Goal: Transaction & Acquisition: Purchase product/service

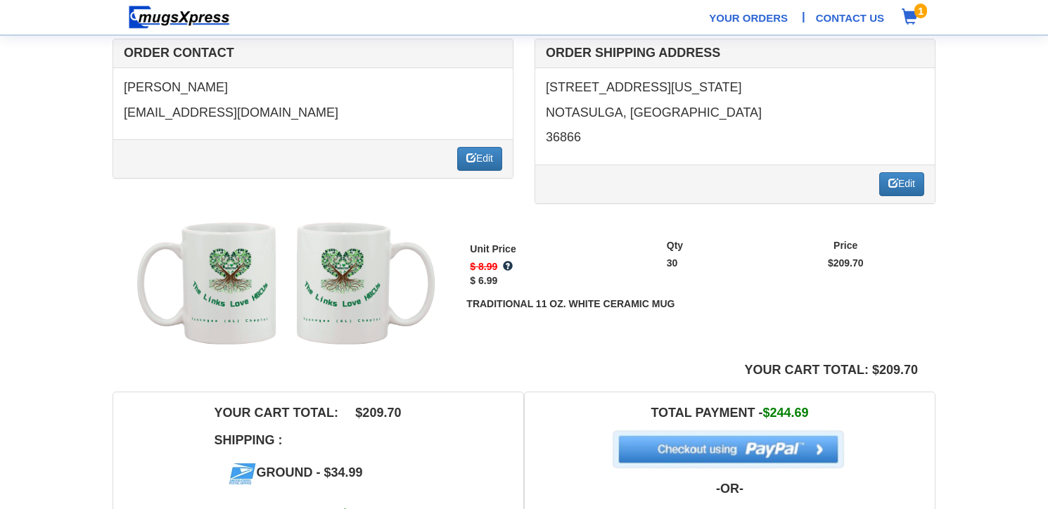
scroll to position [109, 0]
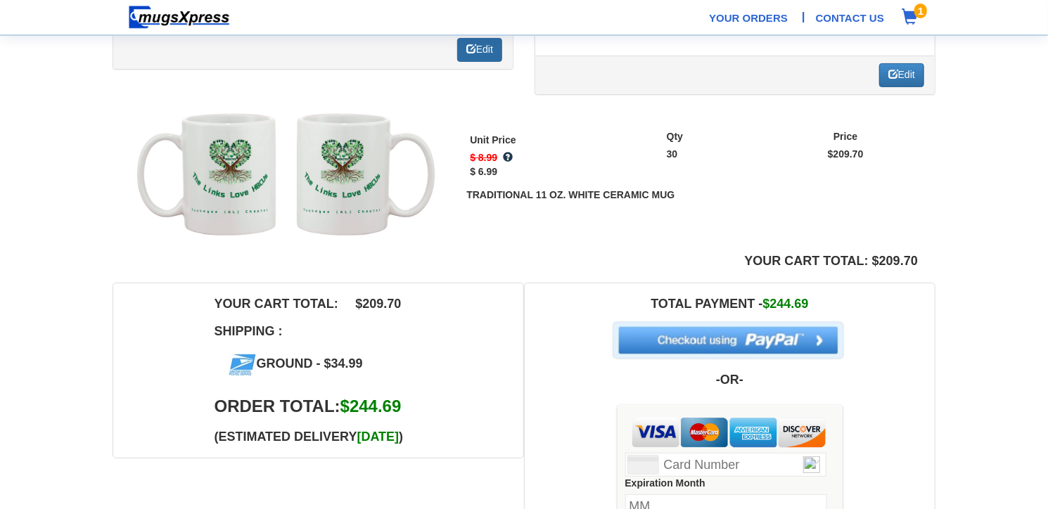
click at [478, 56] on link "Edit" at bounding box center [479, 50] width 45 height 24
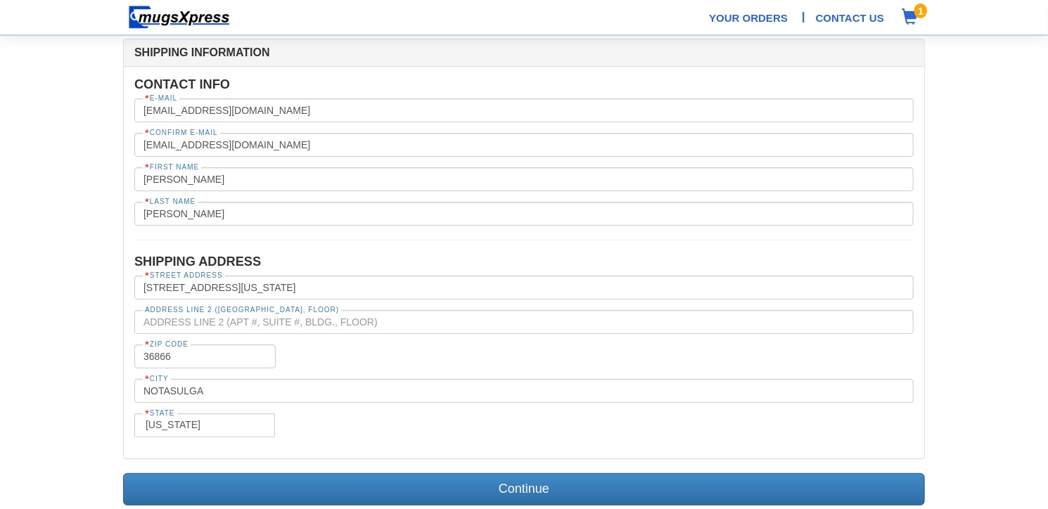
click at [918, 15] on span "1" at bounding box center [920, 11] width 13 height 15
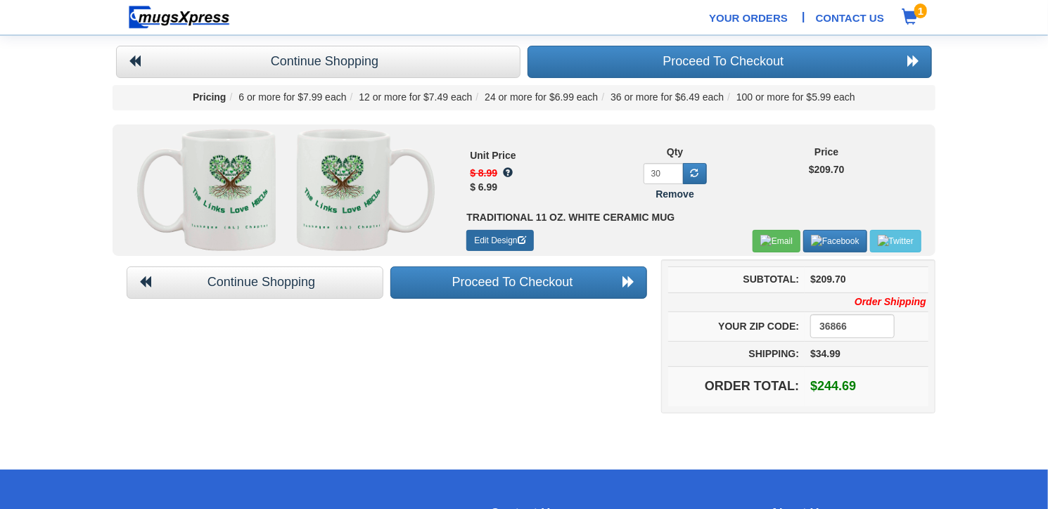
click at [495, 239] on link "Edit Design" at bounding box center [499, 240] width 67 height 21
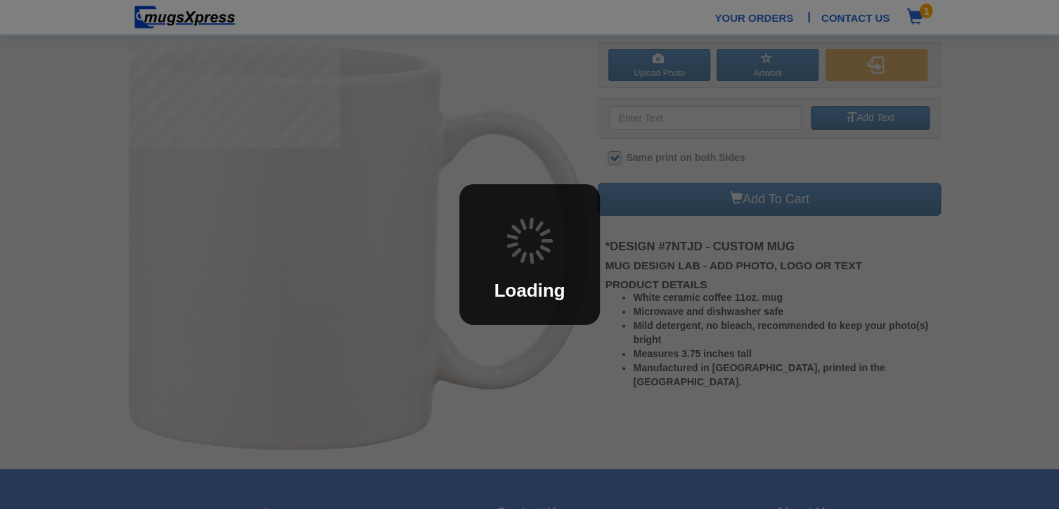
checkbox input "true"
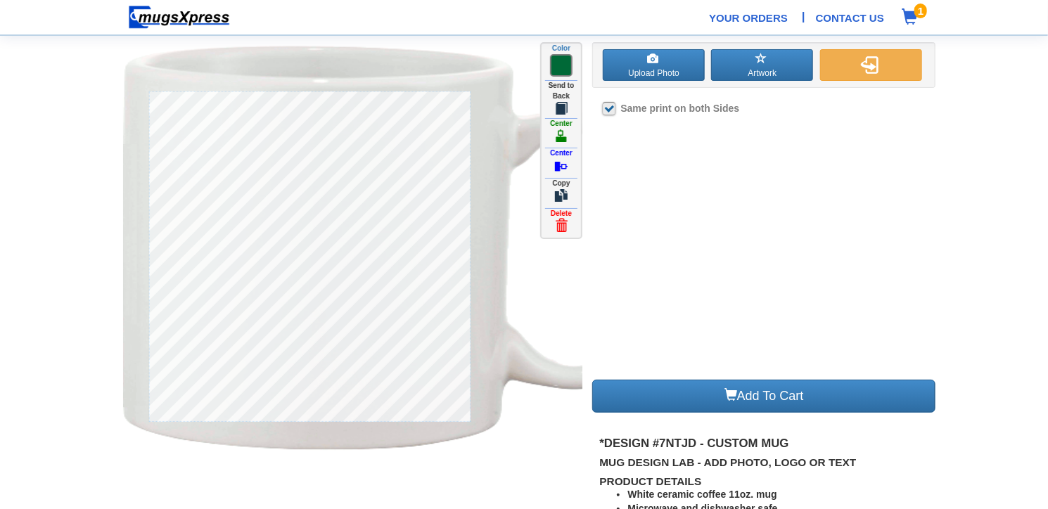
type input "The Links Love HBCUs"
type input "254"
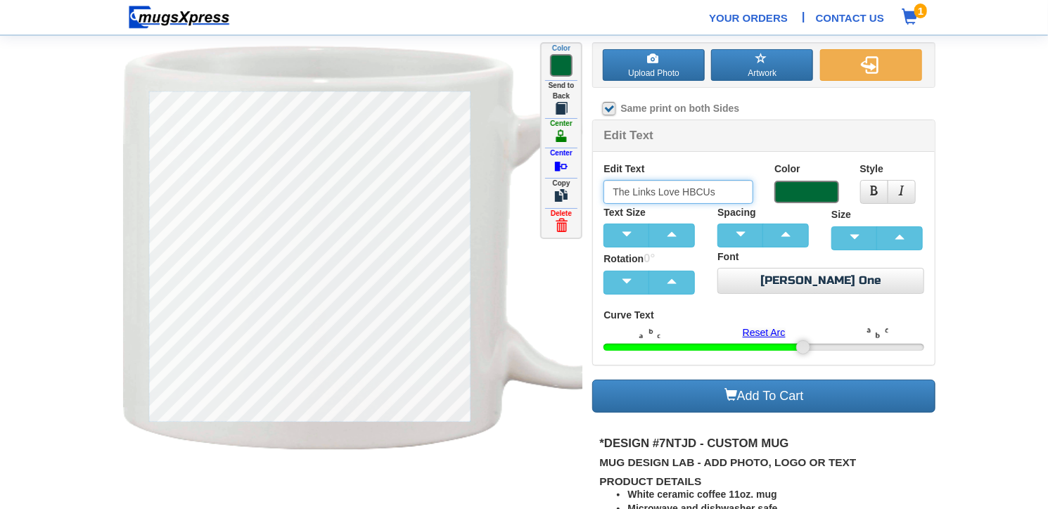
click at [634, 191] on input "The Links Love HBCUs" at bounding box center [678, 192] width 150 height 24
click at [967, 176] on section "Upload Photo Artwork Front Back Click To Edit Click To Edit Color" at bounding box center [524, 302] width 1048 height 604
type input "Tuskegee ([GEOGRAPHIC_DATA]) Chapter"
type input "0"
click at [971, 216] on section "Upload Photo Artwork Front Back Click To Edit Click To Edit Color" at bounding box center [524, 302] width 1048 height 604
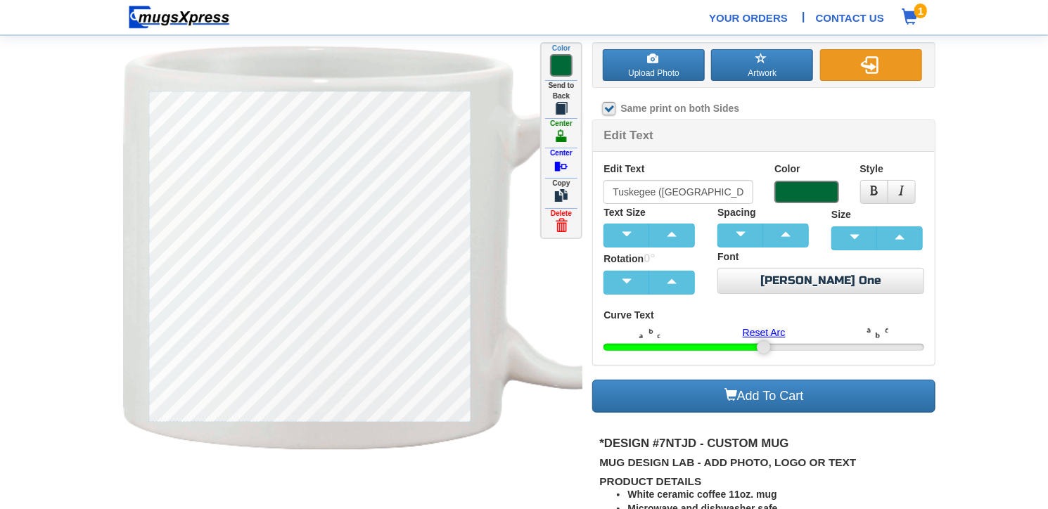
click at [902, 59] on button "button" at bounding box center [871, 65] width 102 height 32
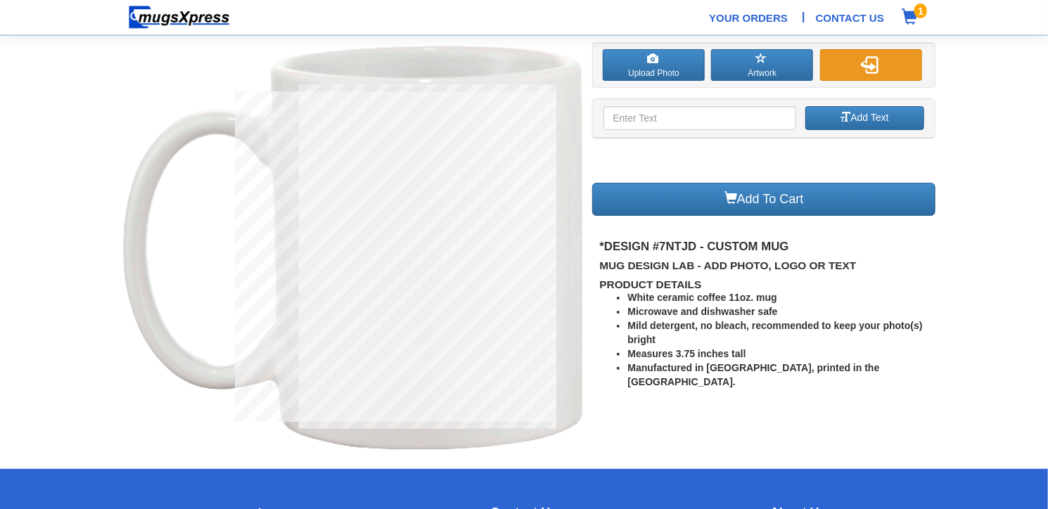
click at [902, 59] on button "button" at bounding box center [871, 65] width 102 height 32
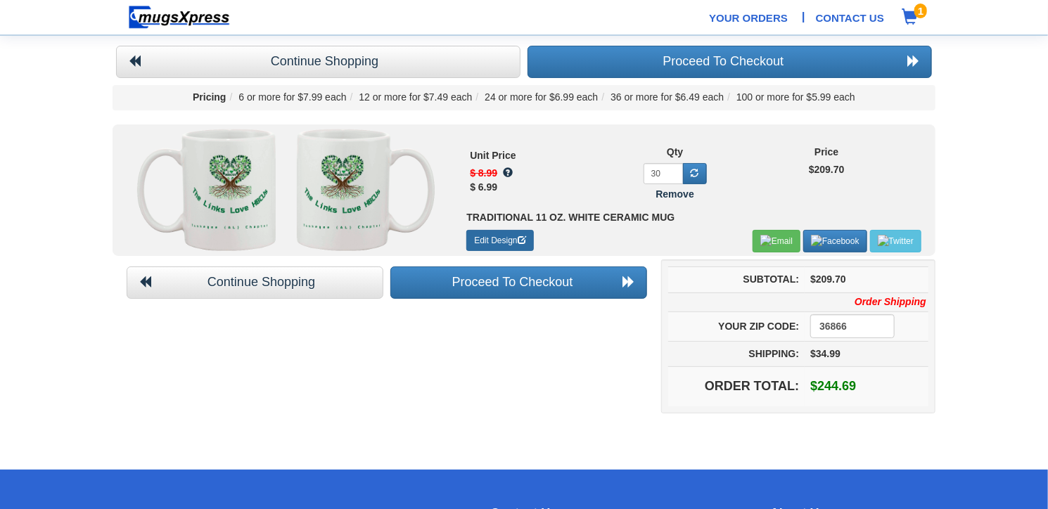
click at [513, 241] on link "Edit Design" at bounding box center [499, 240] width 67 height 21
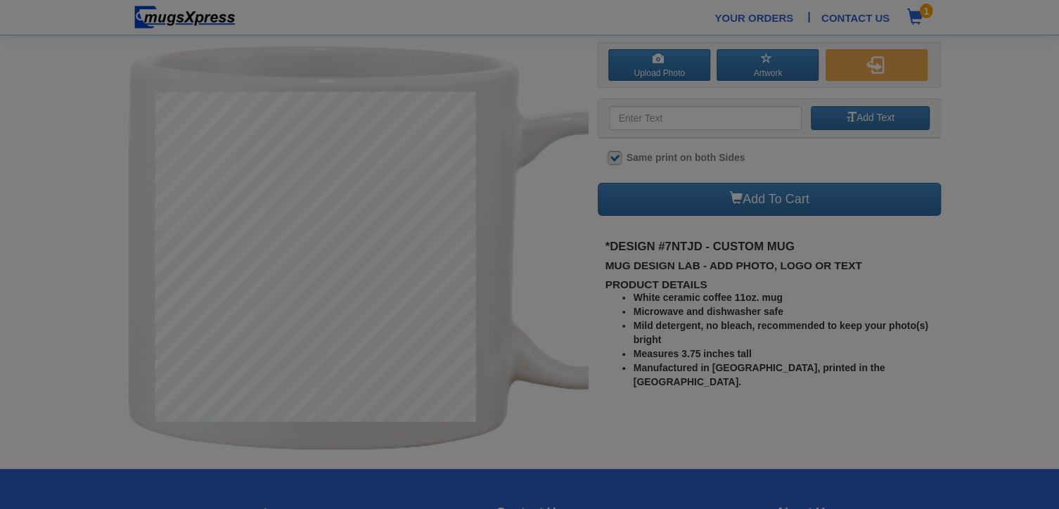
checkbox input "true"
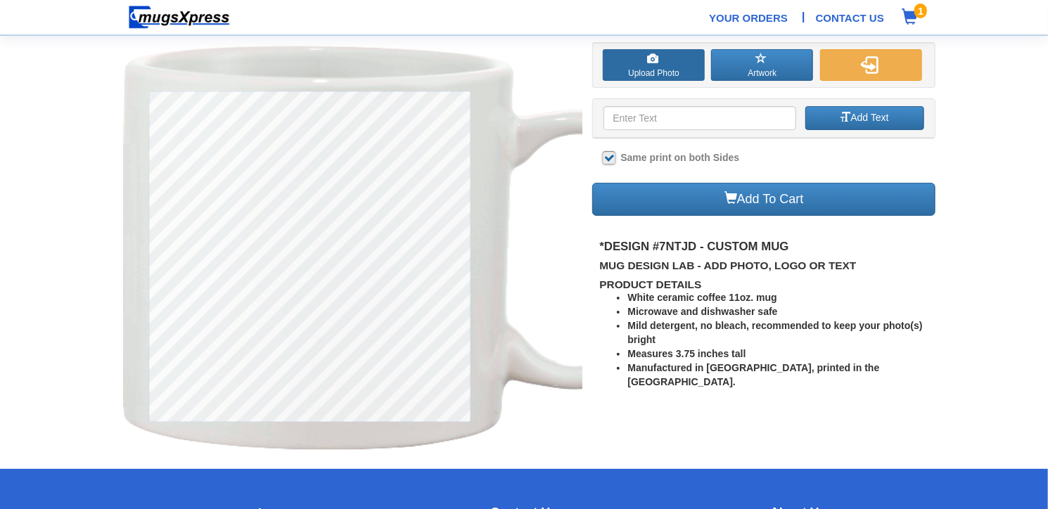
click at [658, 58] on span at bounding box center [652, 58] width 11 height 11
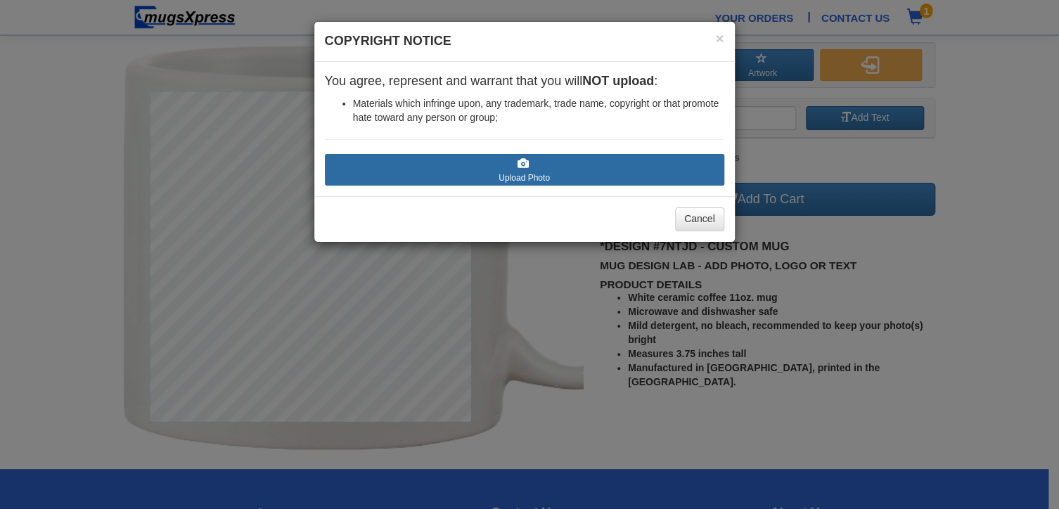
click at [571, 161] on label "Upload Photo" at bounding box center [525, 170] width 400 height 32
click at [489, 184] on input "Upload Photo" at bounding box center [409, 191] width 160 height 14
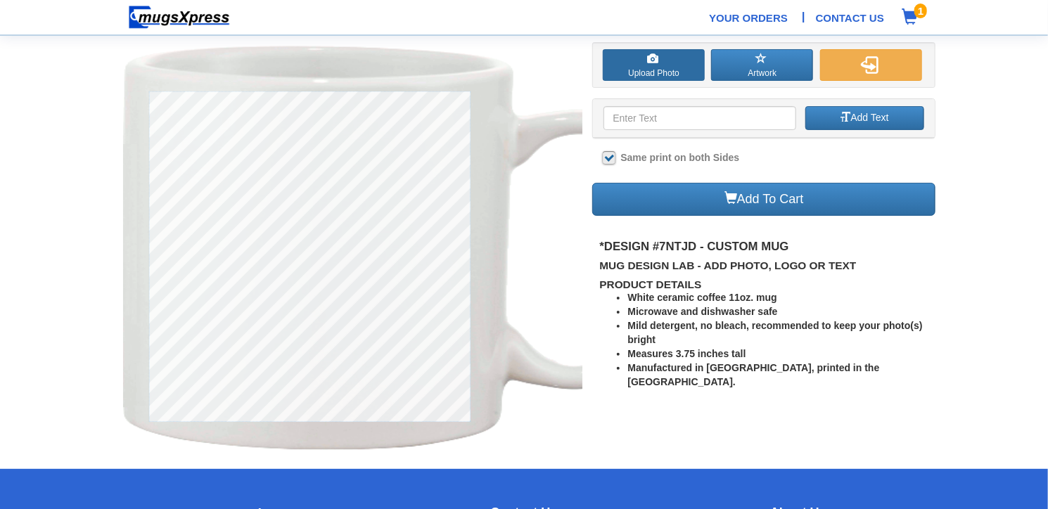
click at [654, 75] on label "Upload Photo" at bounding box center [654, 65] width 102 height 32
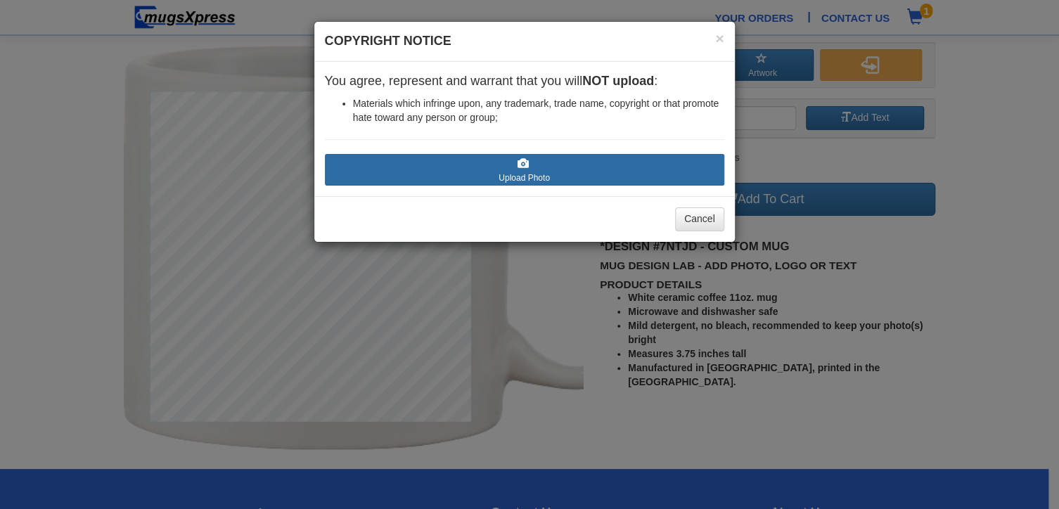
click at [560, 162] on label "Upload Photo" at bounding box center [525, 170] width 400 height 32
click at [489, 184] on input "Upload Photo" at bounding box center [409, 191] width 160 height 14
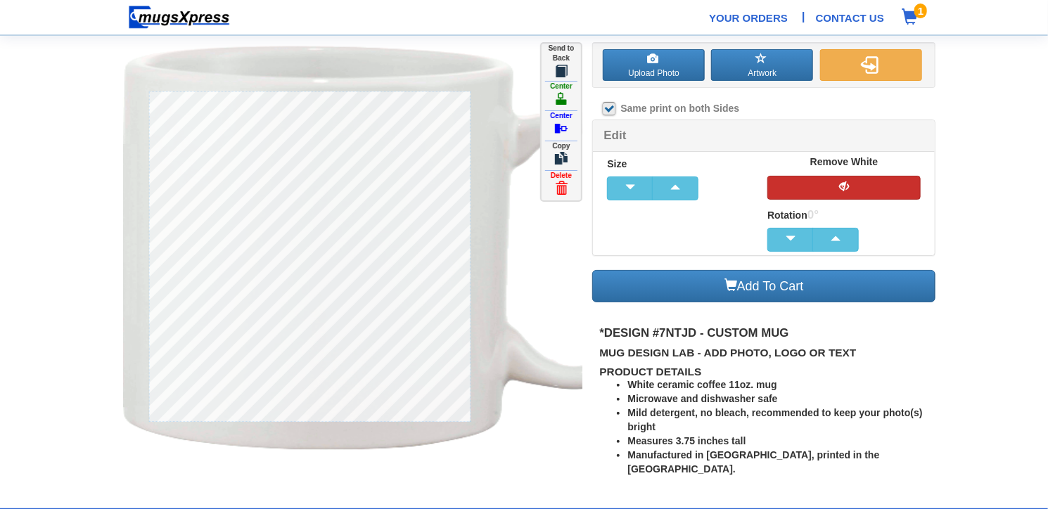
click at [786, 191] on button "button" at bounding box center [843, 188] width 153 height 24
click at [971, 167] on section "Upload Photo Artwork Front Back Click To Edit Click To Edit Color" at bounding box center [524, 247] width 1048 height 494
click at [547, 259] on img at bounding box center [410, 248] width 574 height 413
click at [489, 403] on img at bounding box center [410, 248] width 574 height 413
click at [518, 258] on img at bounding box center [410, 248] width 574 height 413
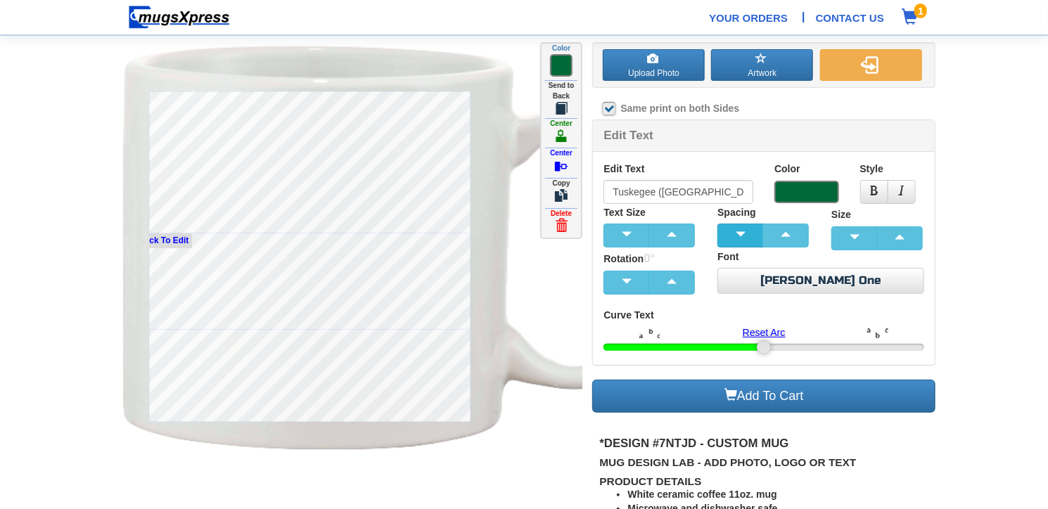
click at [741, 236] on span "button" at bounding box center [741, 234] width 28 height 10
click at [786, 229] on span "button" at bounding box center [786, 234] width 28 height 10
type input "The Links Love HBCUs"
type input "254"
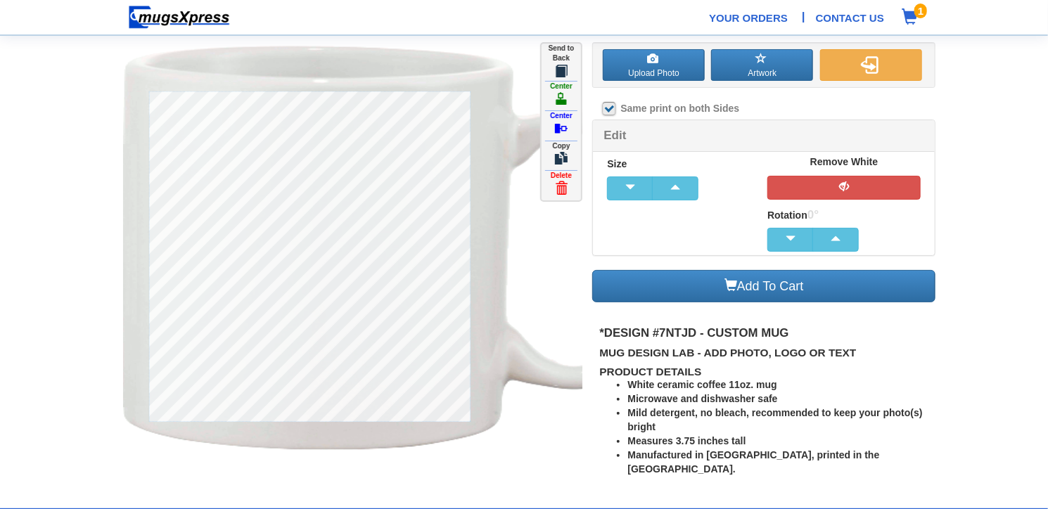
click at [539, 219] on img at bounding box center [410, 248] width 574 height 413
click at [985, 106] on section "Upload Photo Artwork Front Back Click To Edit Click To Edit Color" at bounding box center [524, 247] width 1048 height 494
click at [869, 184] on button "button" at bounding box center [843, 188] width 153 height 24
click at [912, 283] on link "Add To Cart" at bounding box center [763, 286] width 343 height 33
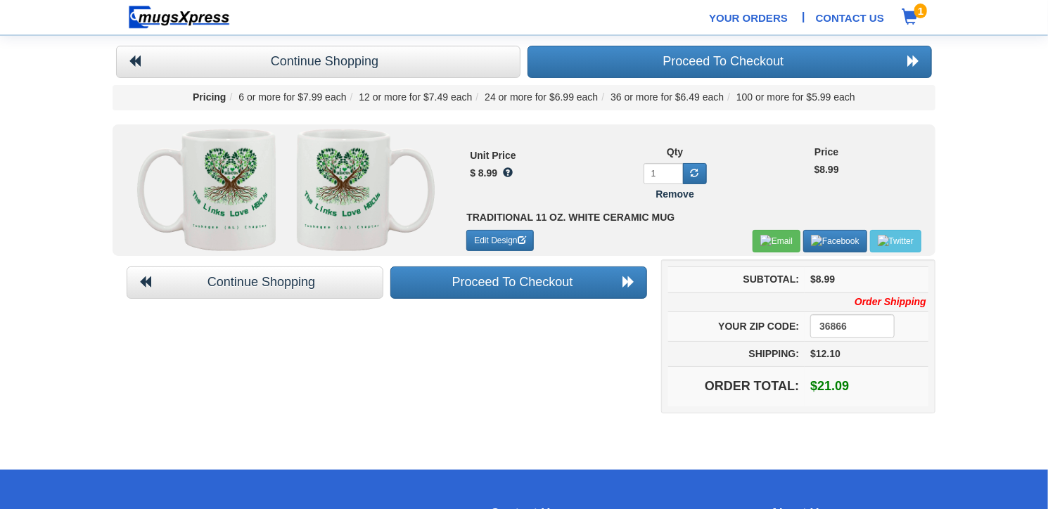
click at [509, 173] on span at bounding box center [508, 172] width 10 height 10
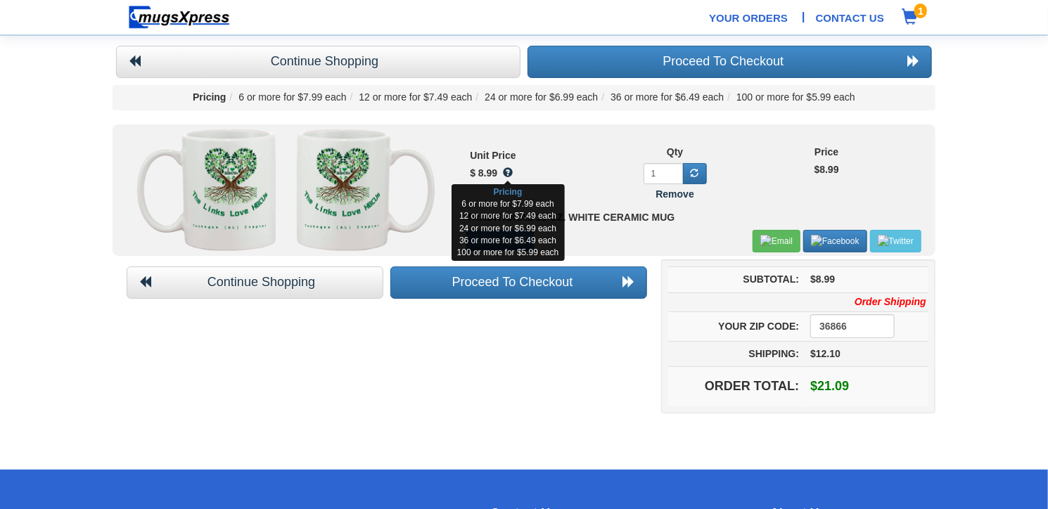
click at [509, 173] on span at bounding box center [508, 172] width 10 height 10
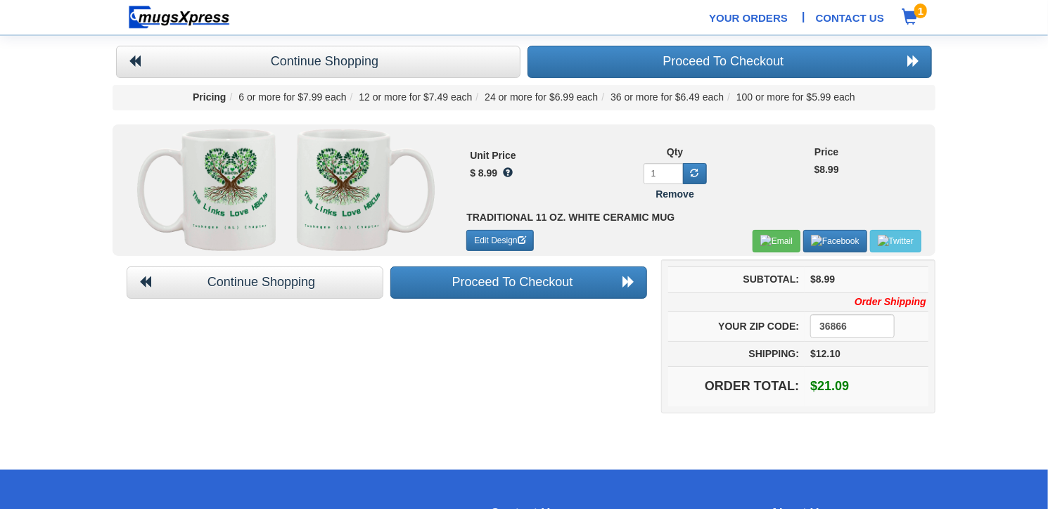
click at [347, 188] on img at bounding box center [341, 192] width 77 height 103
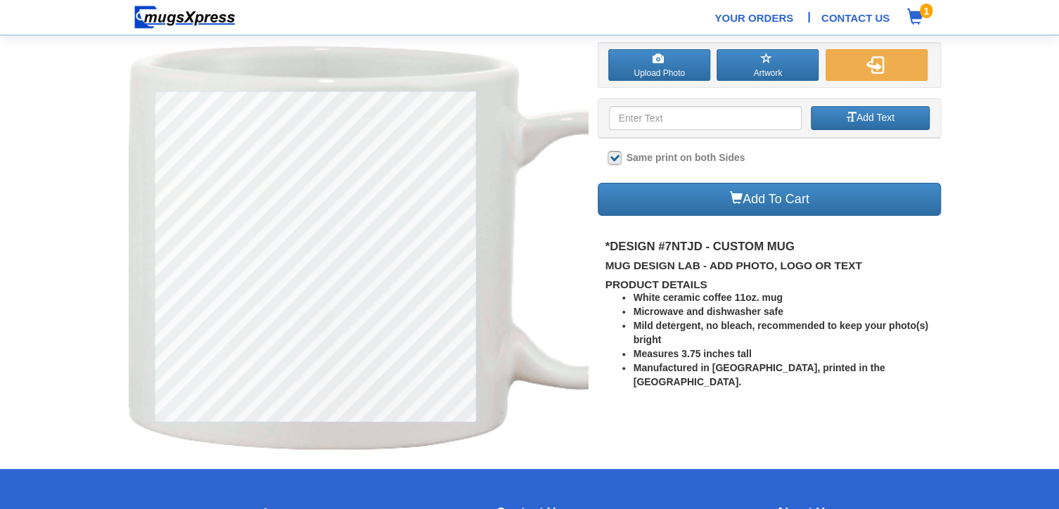
checkbox input "true"
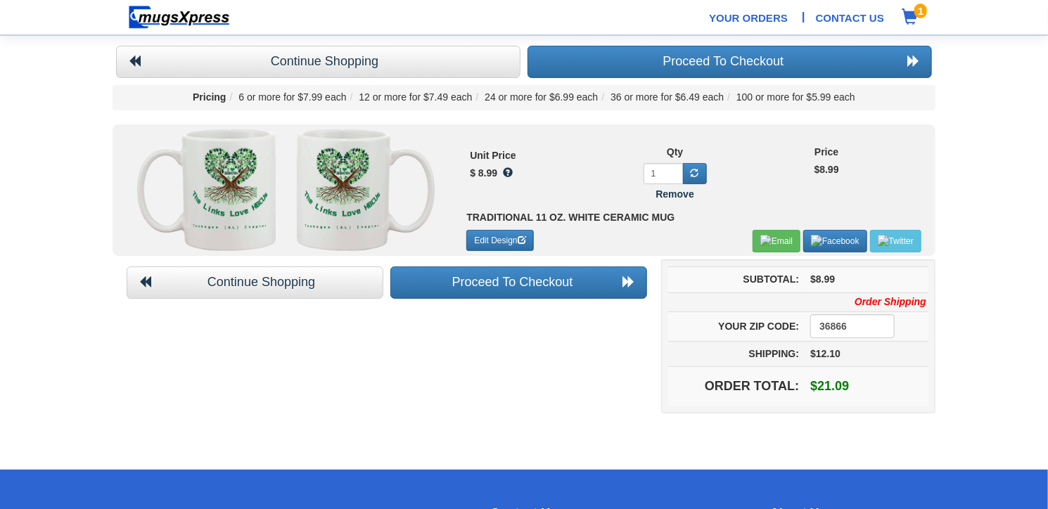
click at [212, 171] on img at bounding box center [229, 192] width 77 height 103
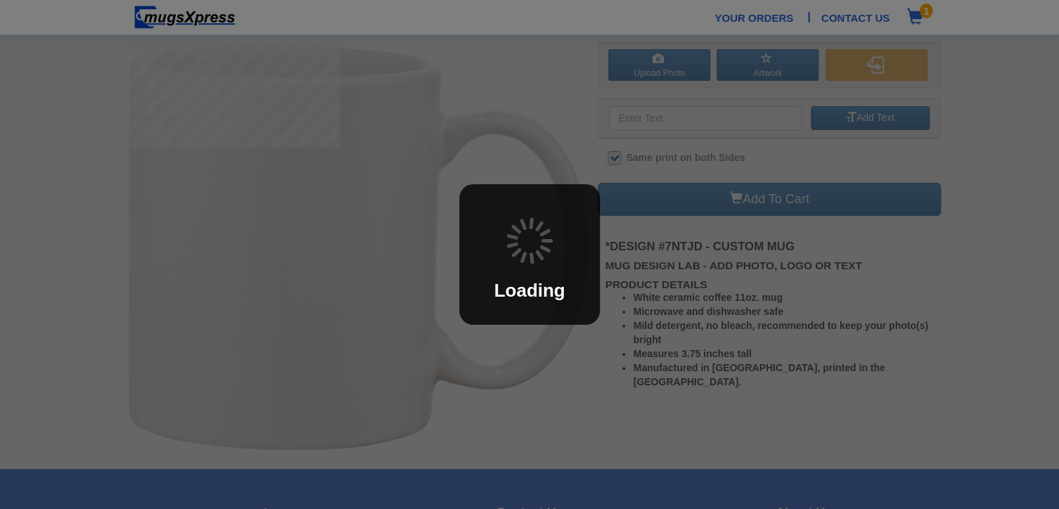
checkbox input "true"
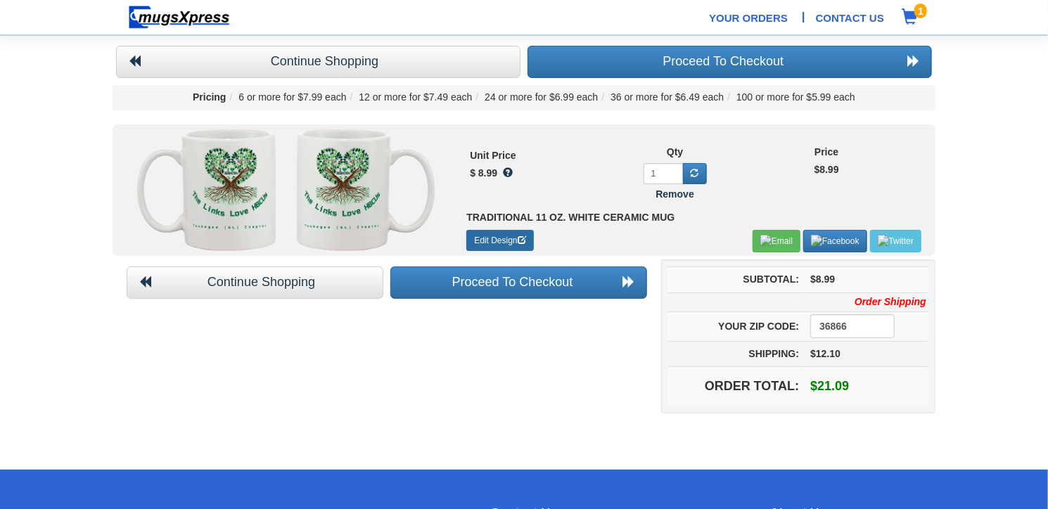
click at [486, 241] on link "Edit Design" at bounding box center [499, 240] width 67 height 21
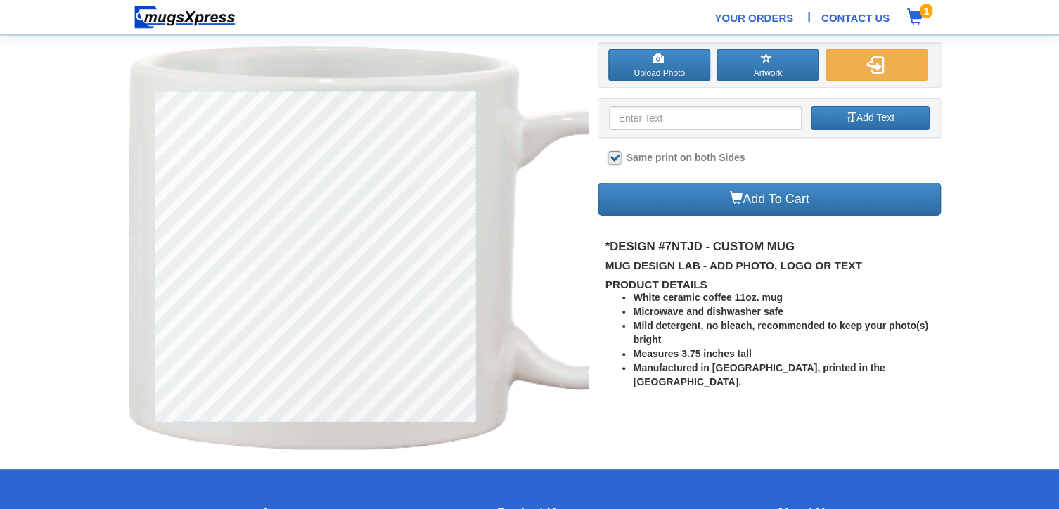
checkbox input "true"
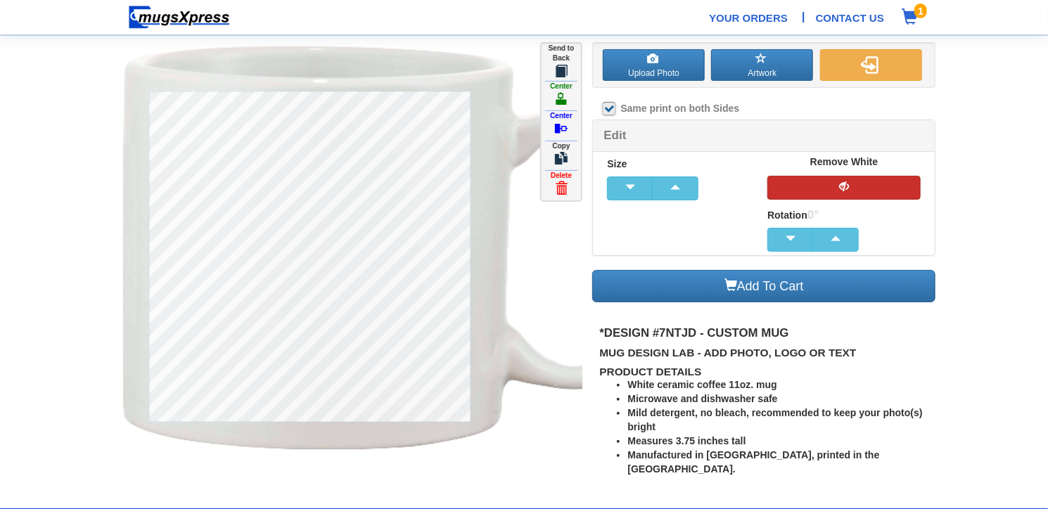
click at [850, 182] on span "button" at bounding box center [844, 186] width 28 height 10
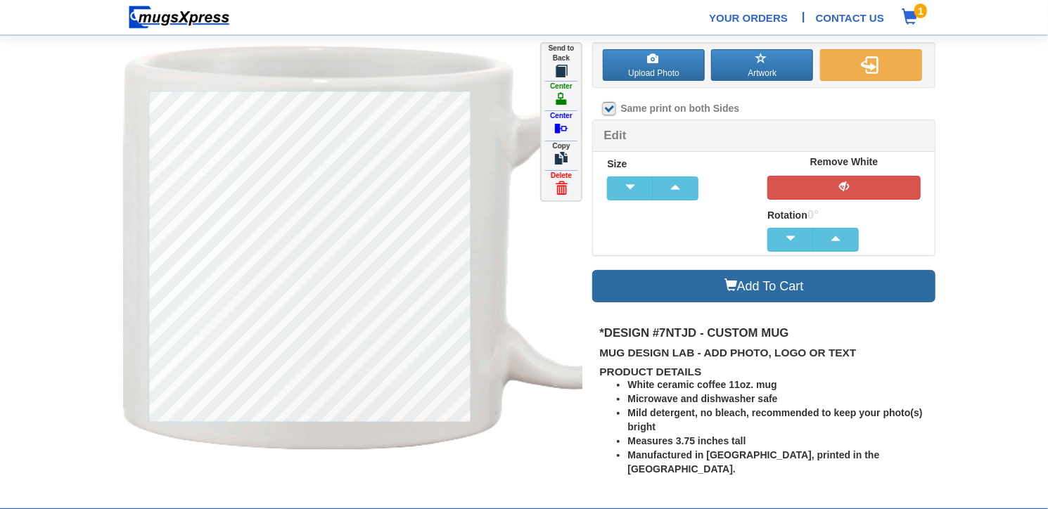
click at [639, 279] on link "Add To Cart" at bounding box center [763, 286] width 343 height 33
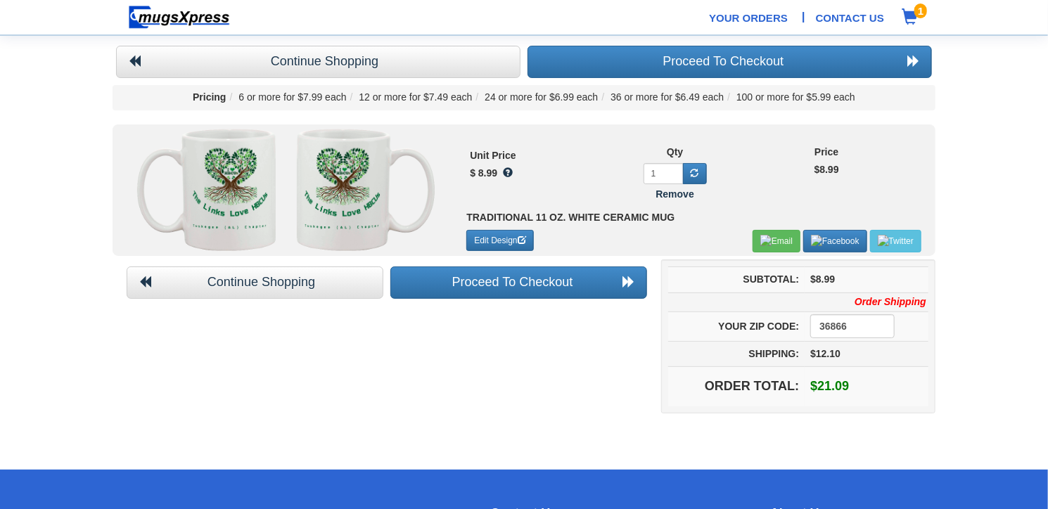
click at [316, 168] on img at bounding box center [341, 192] width 77 height 103
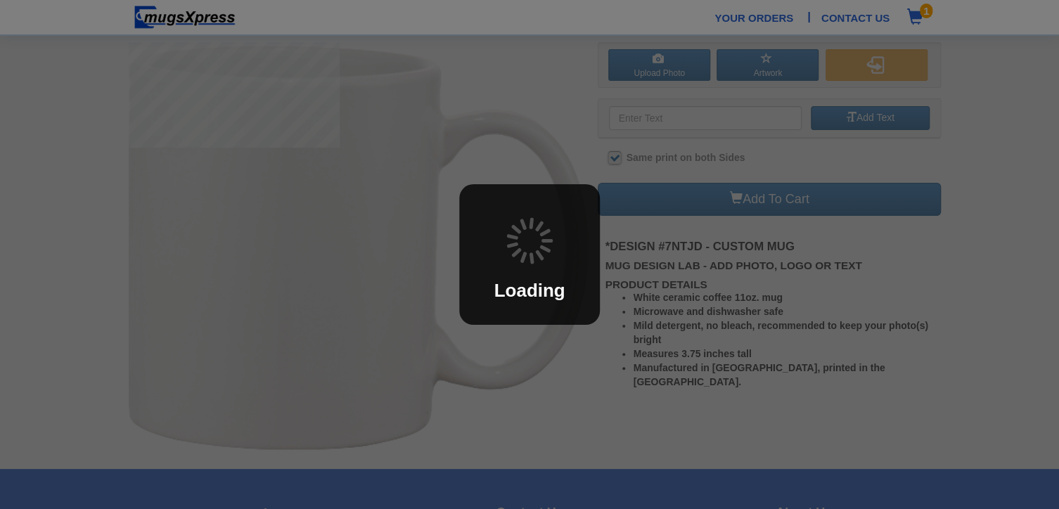
checkbox input "true"
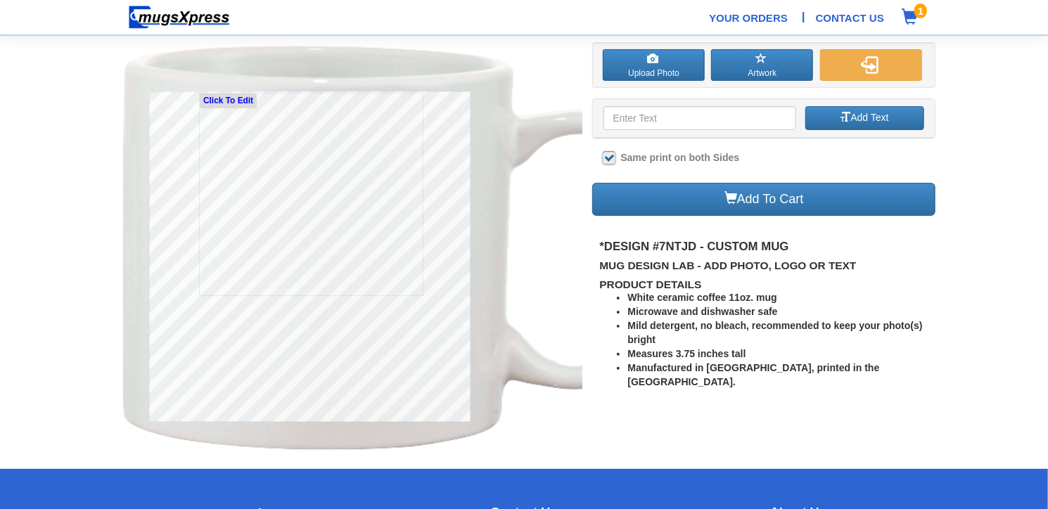
click at [250, 103] on small "Click To Edit" at bounding box center [228, 101] width 57 height 15
click at [234, 98] on small "Click To Edit" at bounding box center [228, 101] width 57 height 15
drag, startPoint x: 234, startPoint y: 98, endPoint x: 226, endPoint y: 102, distance: 8.8
click at [226, 102] on small "Click To Edit" at bounding box center [228, 101] width 57 height 15
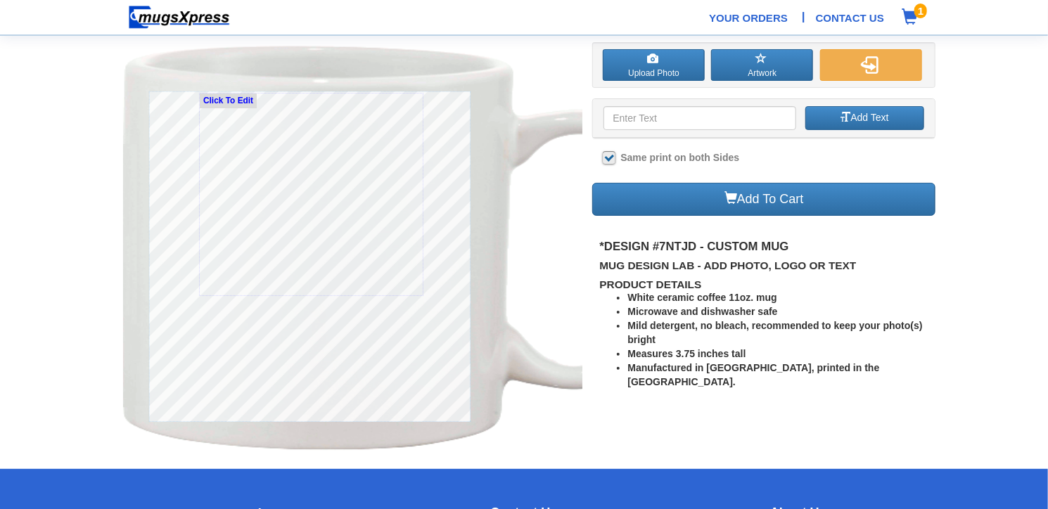
click at [226, 102] on small "Click To Edit" at bounding box center [228, 101] width 57 height 15
click at [226, 100] on small "Click To Edit" at bounding box center [228, 101] width 57 height 15
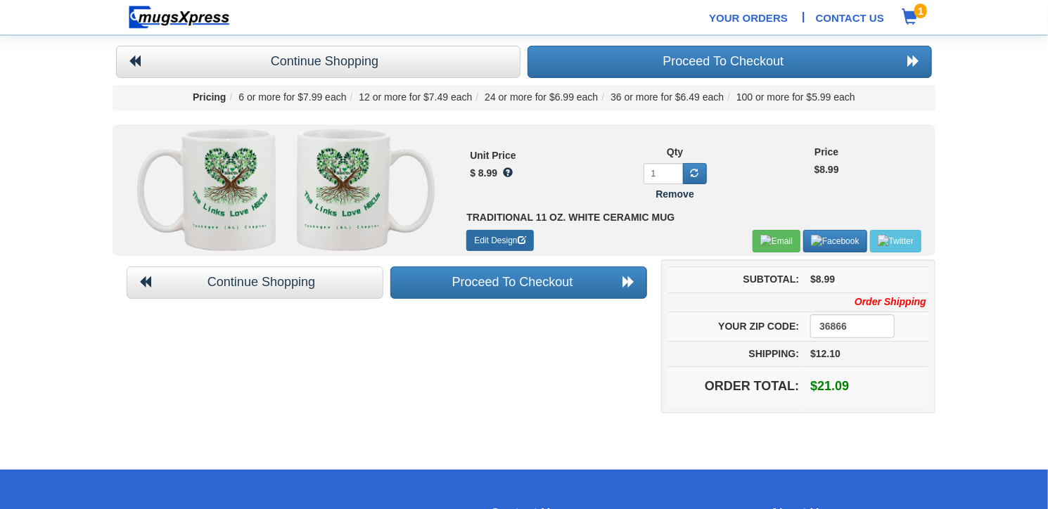
click at [486, 236] on link "Edit Design" at bounding box center [499, 240] width 67 height 21
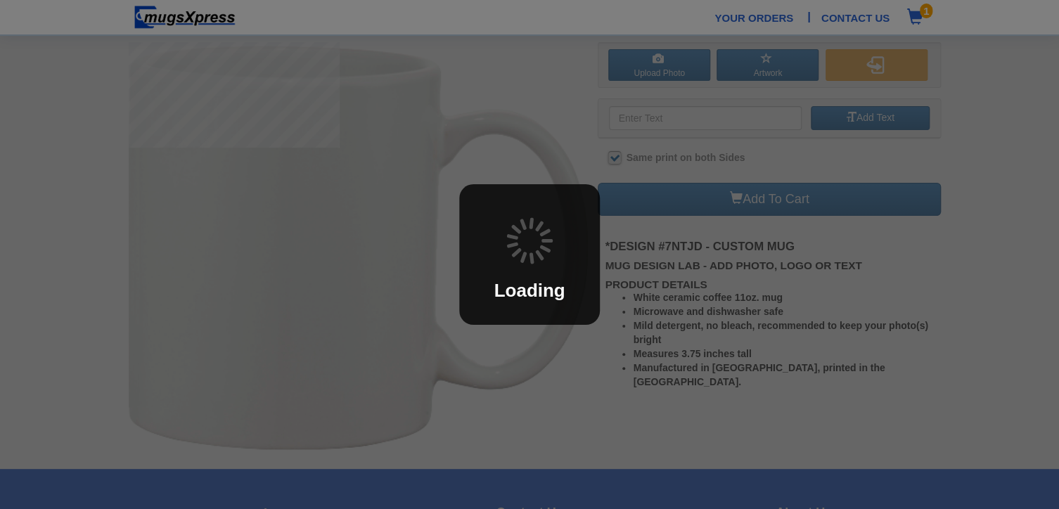
checkbox input "true"
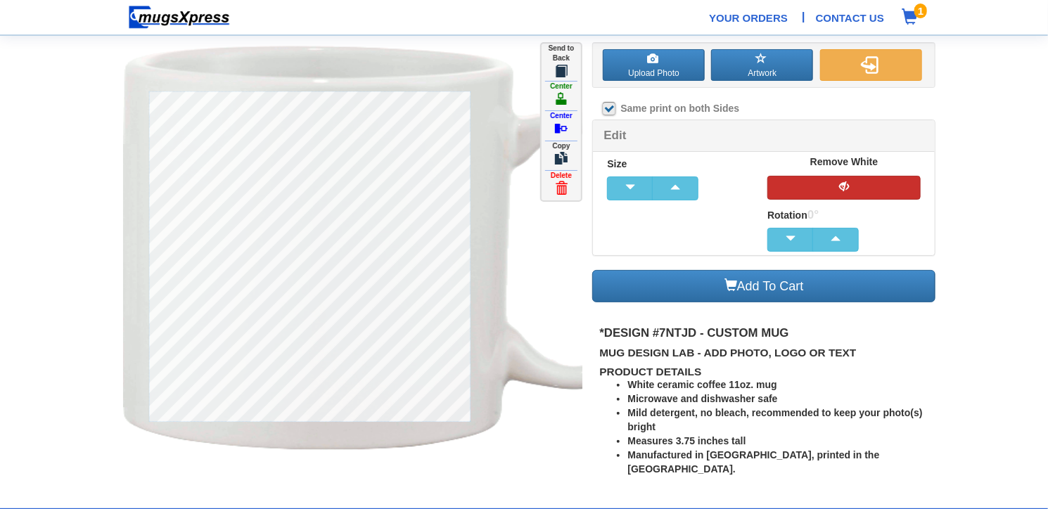
click at [781, 182] on button "button" at bounding box center [843, 188] width 153 height 24
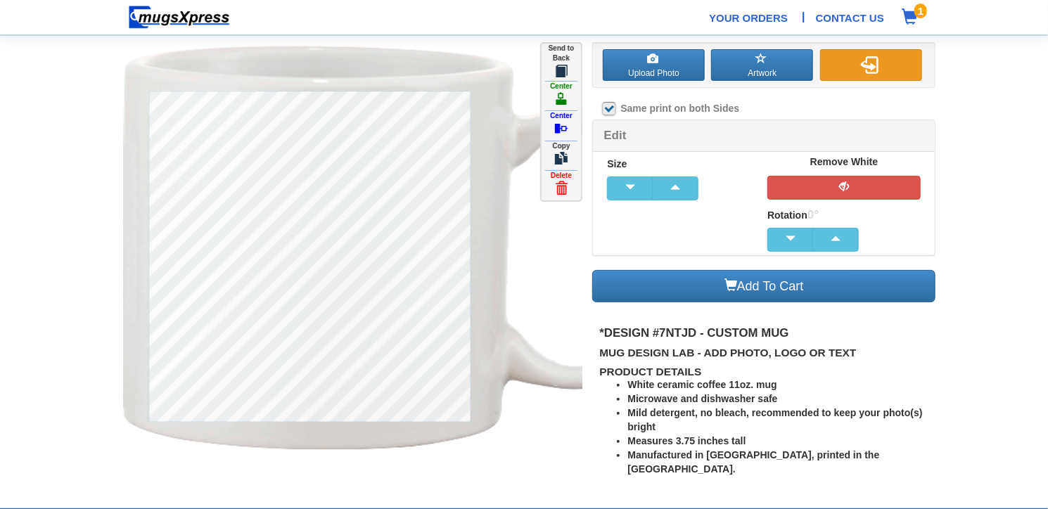
click at [848, 70] on button "button" at bounding box center [871, 65] width 102 height 32
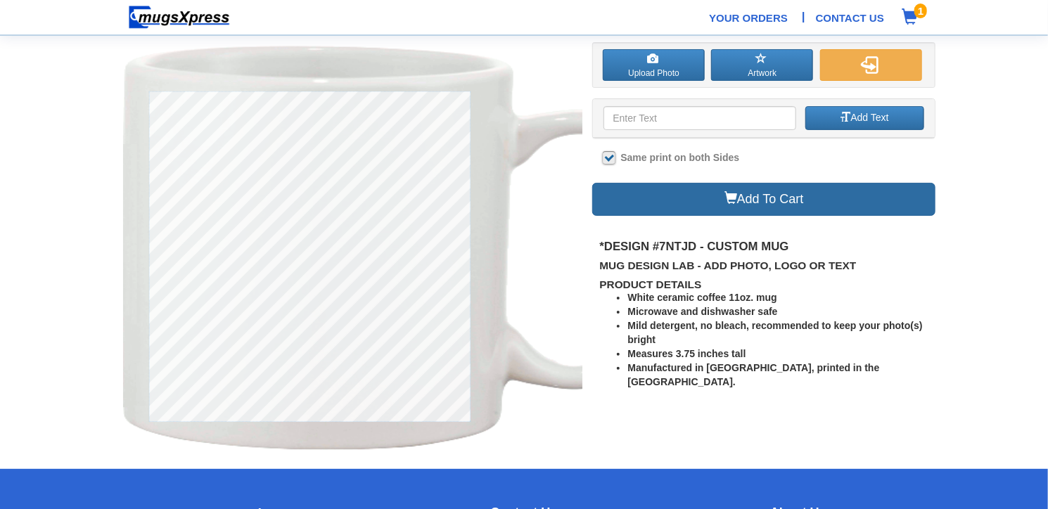
click at [630, 197] on link "Add To Cart" at bounding box center [763, 199] width 343 height 33
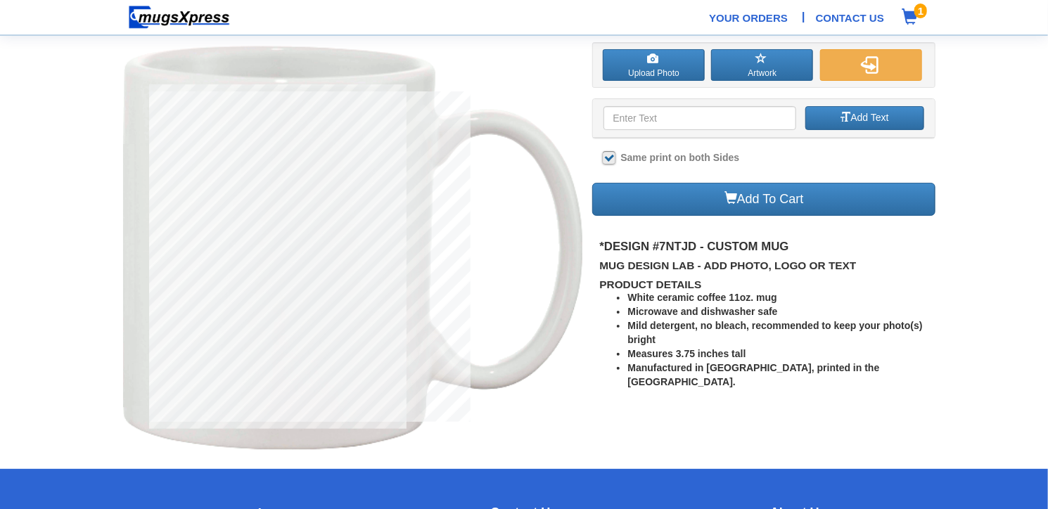
click at [908, 12] on span at bounding box center [910, 16] width 16 height 16
